Goal: Information Seeking & Learning: Learn about a topic

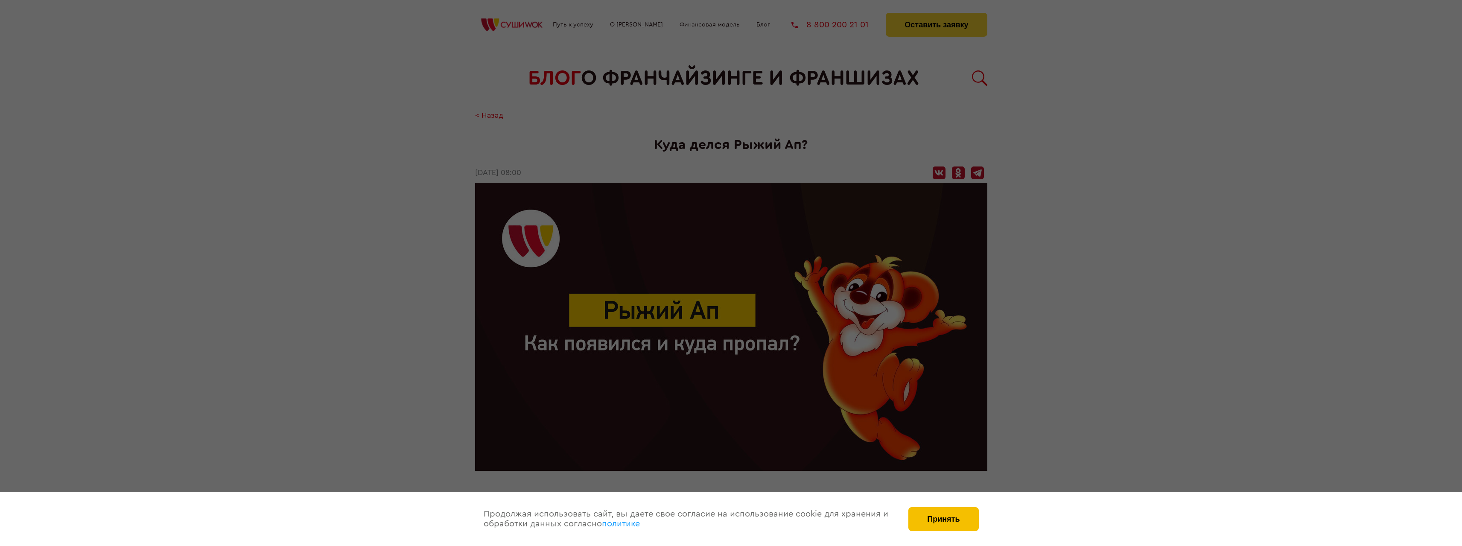
click at [949, 519] on button "Принять" at bounding box center [943, 519] width 70 height 24
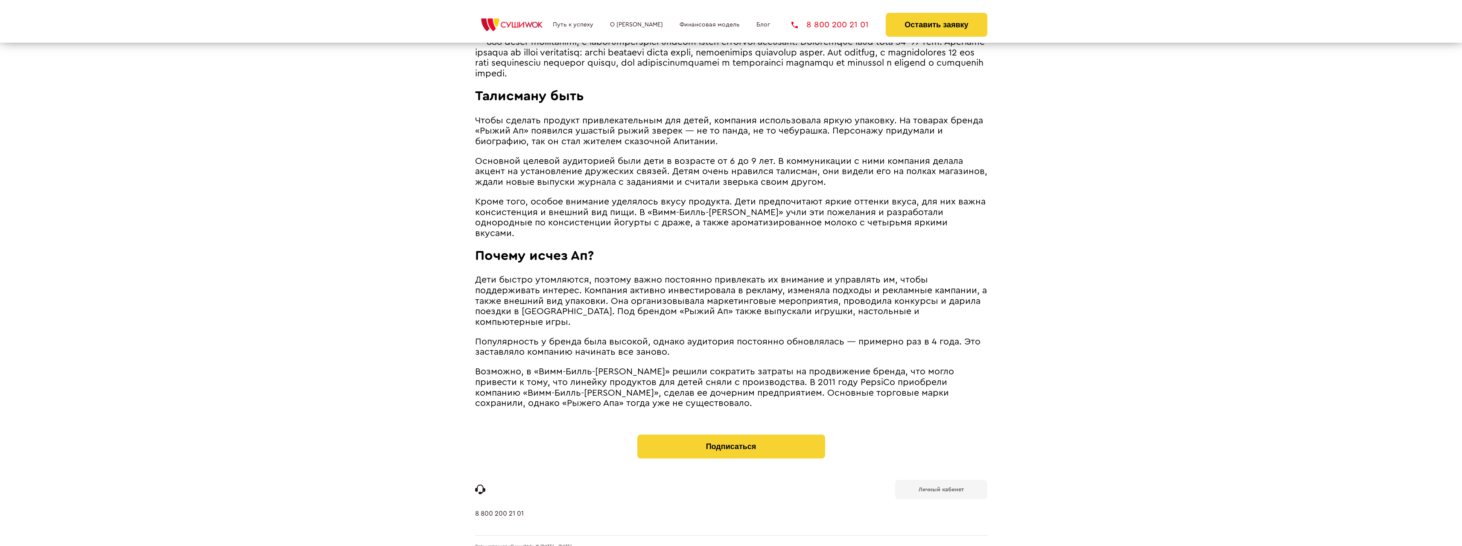
scroll to position [817, 0]
drag, startPoint x: 479, startPoint y: 281, endPoint x: 542, endPoint y: 284, distance: 63.2
click at [542, 284] on span "Дети быстро утомляются, поэтому важно постоянно привлекать их внимание и управл…" at bounding box center [731, 299] width 512 height 51
click at [553, 303] on span "Дети быстро утомляются, поэтому важно постоянно привлекать их внимание и управл…" at bounding box center [731, 299] width 512 height 51
drag, startPoint x: 585, startPoint y: 289, endPoint x: 763, endPoint y: 293, distance: 178.0
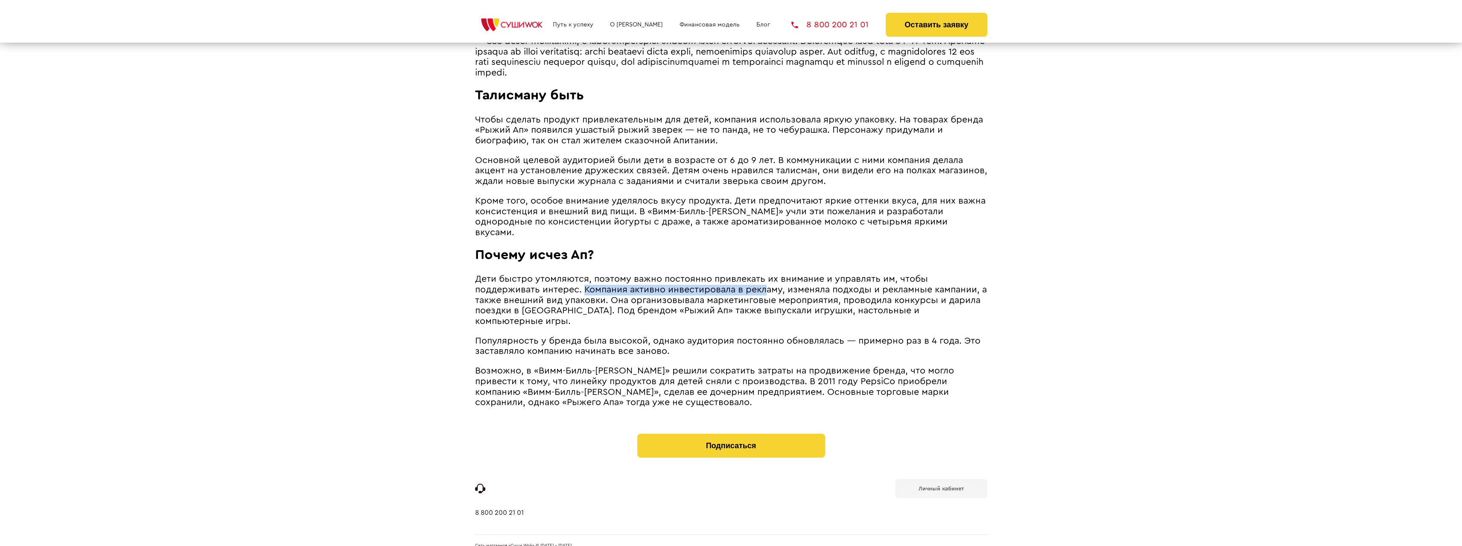
click at [763, 293] on span "Дети быстро утомляются, поэтому важно постоянно привлекать их внимание и управл…" at bounding box center [731, 299] width 512 height 51
click at [793, 298] on span "Дети быстро утомляются, поэтому важно постоянно привлекать их внимание и управл…" at bounding box center [731, 299] width 512 height 51
drag, startPoint x: 652, startPoint y: 358, endPoint x: 853, endPoint y: 365, distance: 201.1
click at [853, 366] on span "Возможно, в «Вимм-Билль-[PERSON_NAME]» решили сократить затраты на продвижение …" at bounding box center [714, 386] width 479 height 41
drag, startPoint x: 505, startPoint y: 378, endPoint x: 605, endPoint y: 377, distance: 99.9
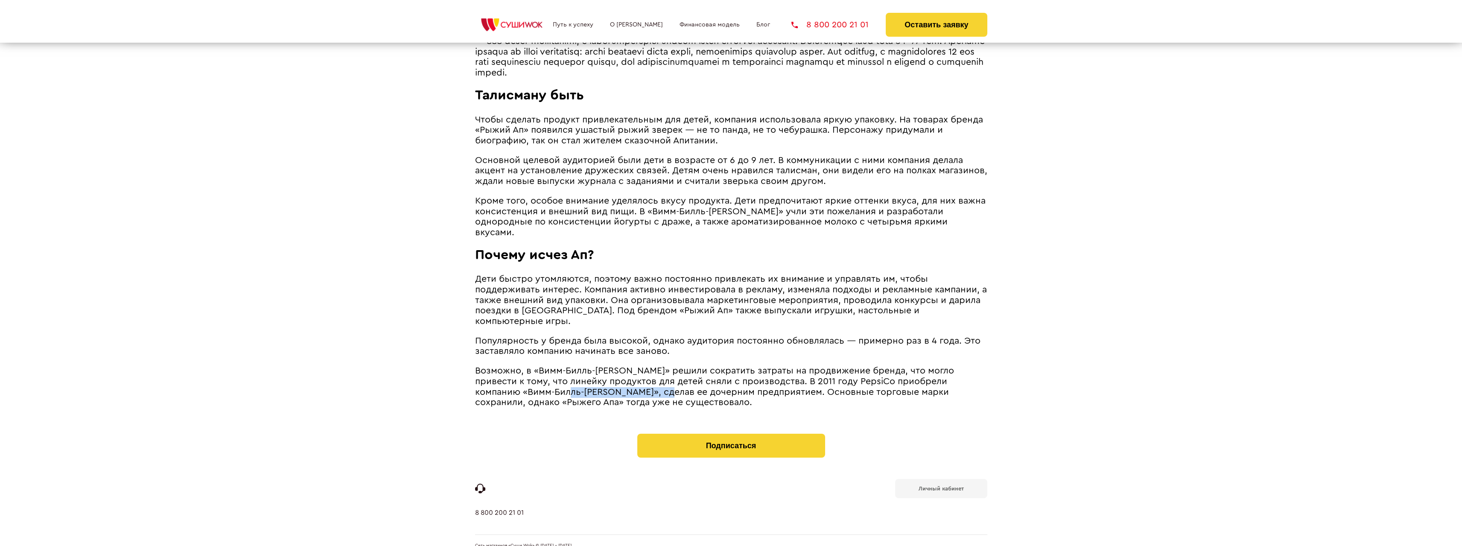
click at [605, 377] on span "Возможно, в «Вимм-Билль-[PERSON_NAME]» решили сократить затраты на продвижение …" at bounding box center [714, 386] width 479 height 41
drag, startPoint x: 554, startPoint y: 366, endPoint x: 692, endPoint y: 371, distance: 138.8
click at [692, 371] on span "Возможно, в «Вимм-Билль-[PERSON_NAME]» решили сократить затраты на продвижение …" at bounding box center [714, 386] width 479 height 41
drag, startPoint x: 741, startPoint y: 370, endPoint x: 802, endPoint y: 373, distance: 60.7
click at [802, 373] on span "Возможно, в «Вимм-Билль-[PERSON_NAME]» решили сократить затраты на продвижение …" at bounding box center [714, 386] width 479 height 41
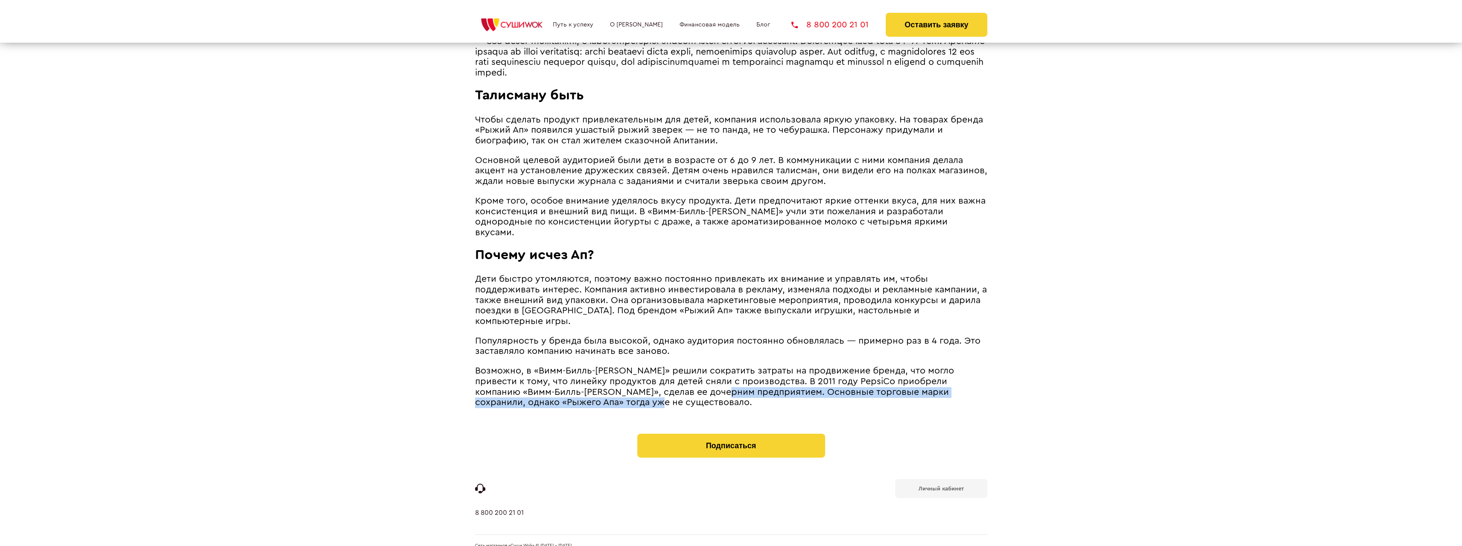
drag, startPoint x: 665, startPoint y: 381, endPoint x: 919, endPoint y: 398, distance: 254.5
click at [818, 393] on p "Возможно, в «Вимм-Билль-[PERSON_NAME]» решили сократить затраты на продвижение …" at bounding box center [731, 387] width 512 height 42
